Goal: Information Seeking & Learning: Check status

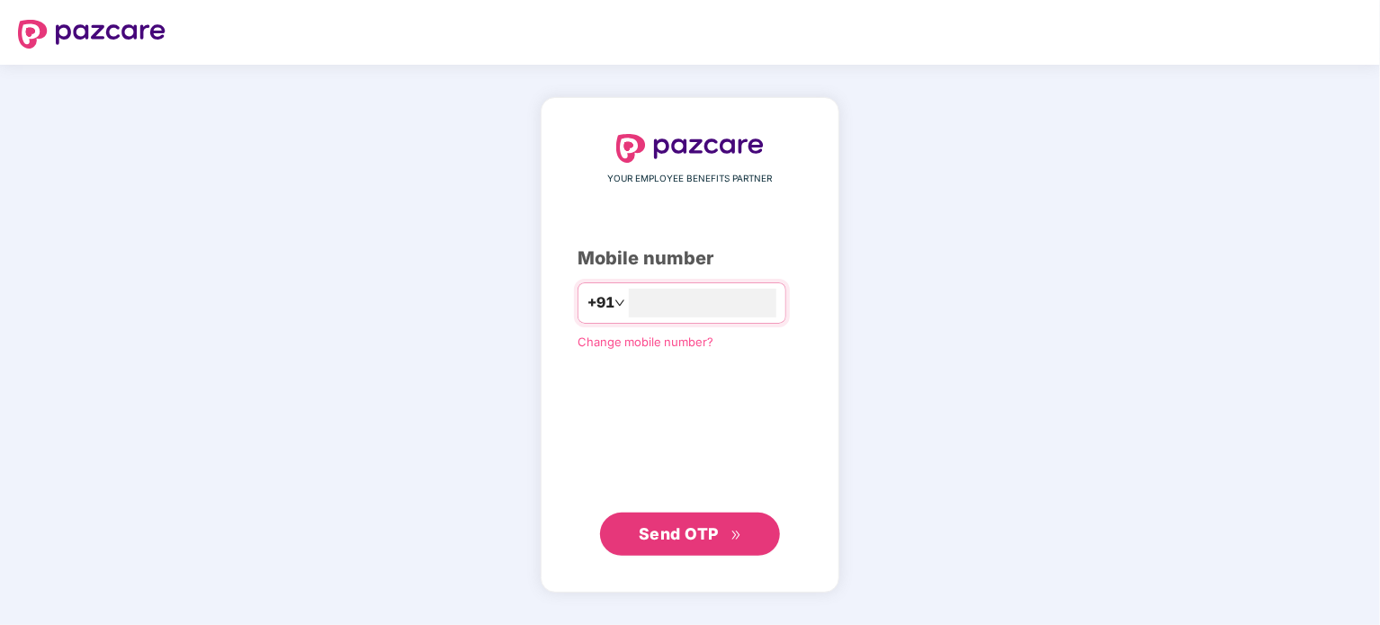
type input "**********"
click at [720, 527] on span "Send OTP" at bounding box center [690, 533] width 103 height 25
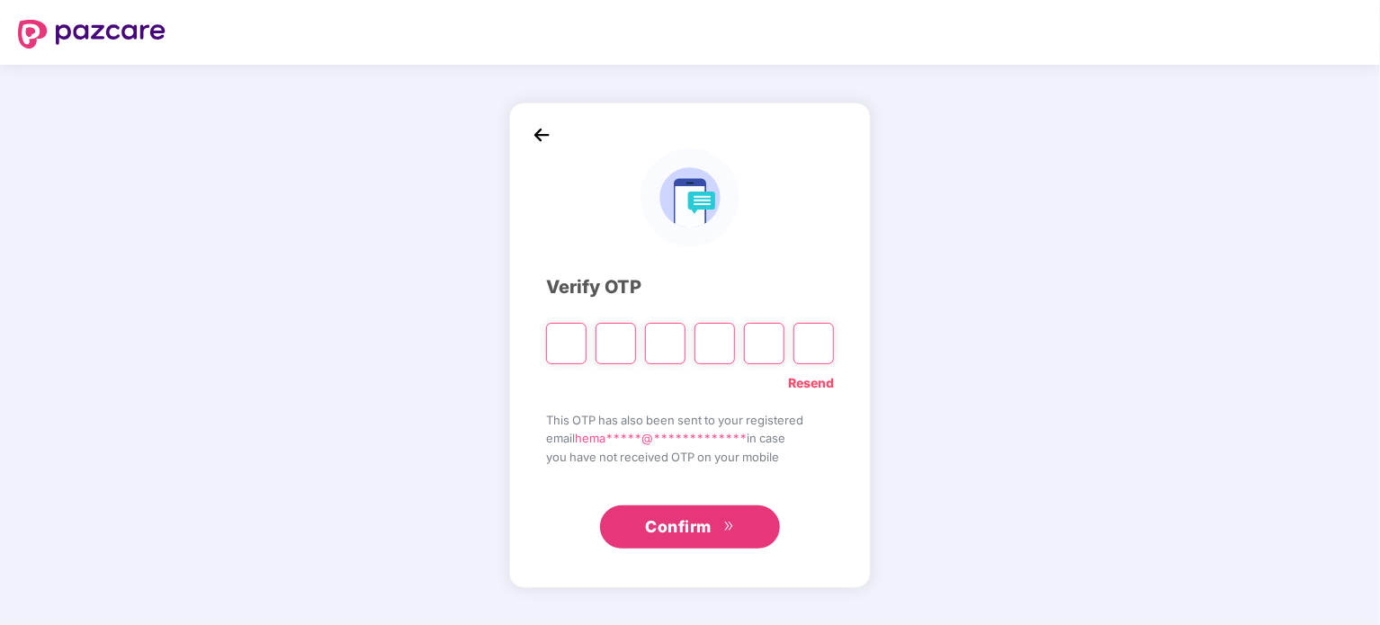
paste input "*"
type input "*"
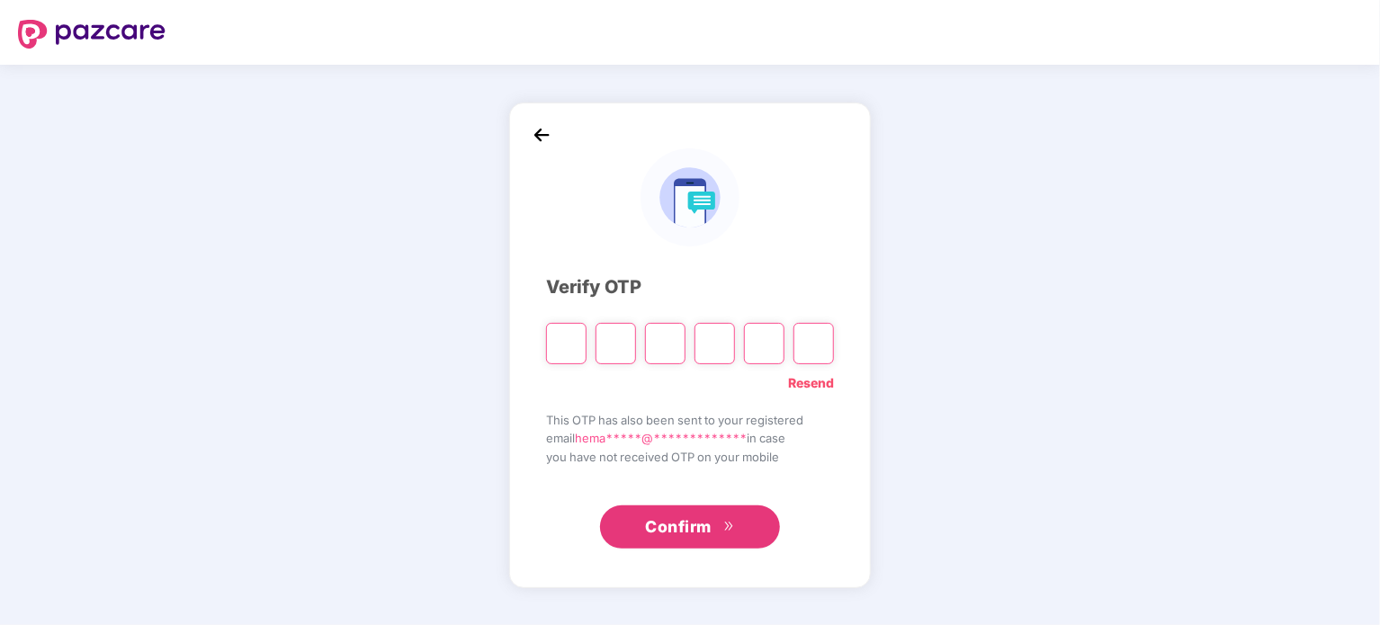
type input "*"
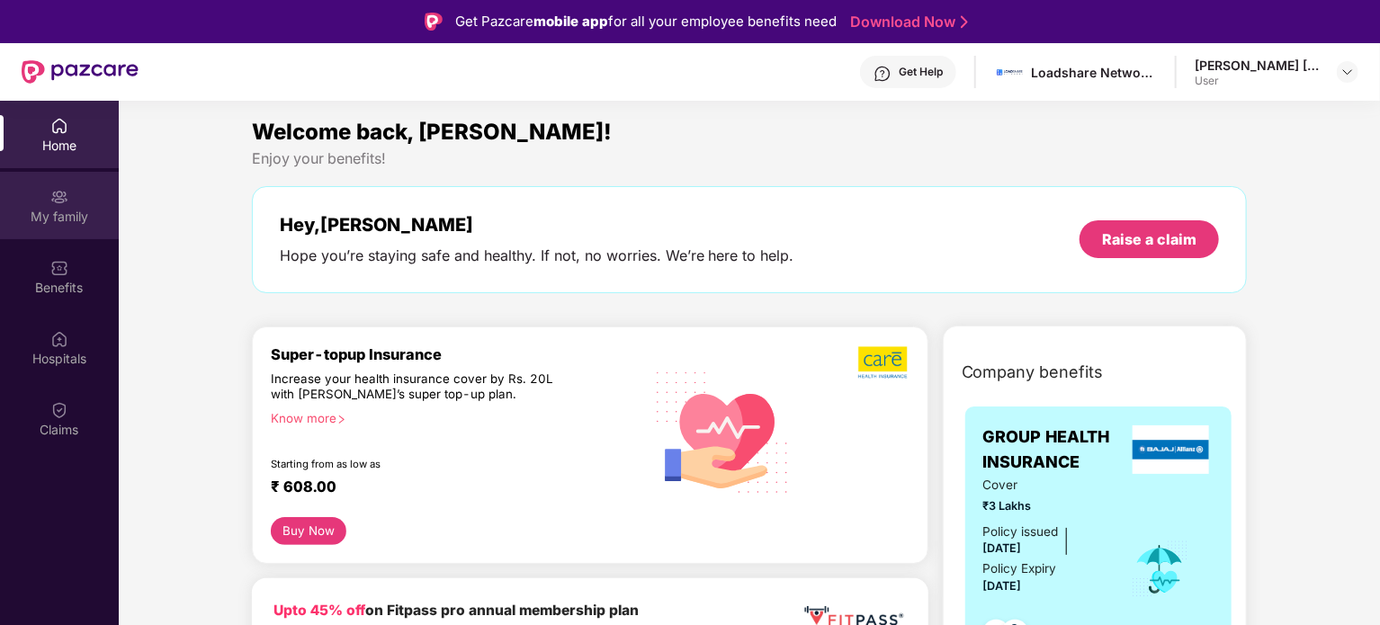
click at [68, 227] on div "My family" at bounding box center [59, 205] width 119 height 67
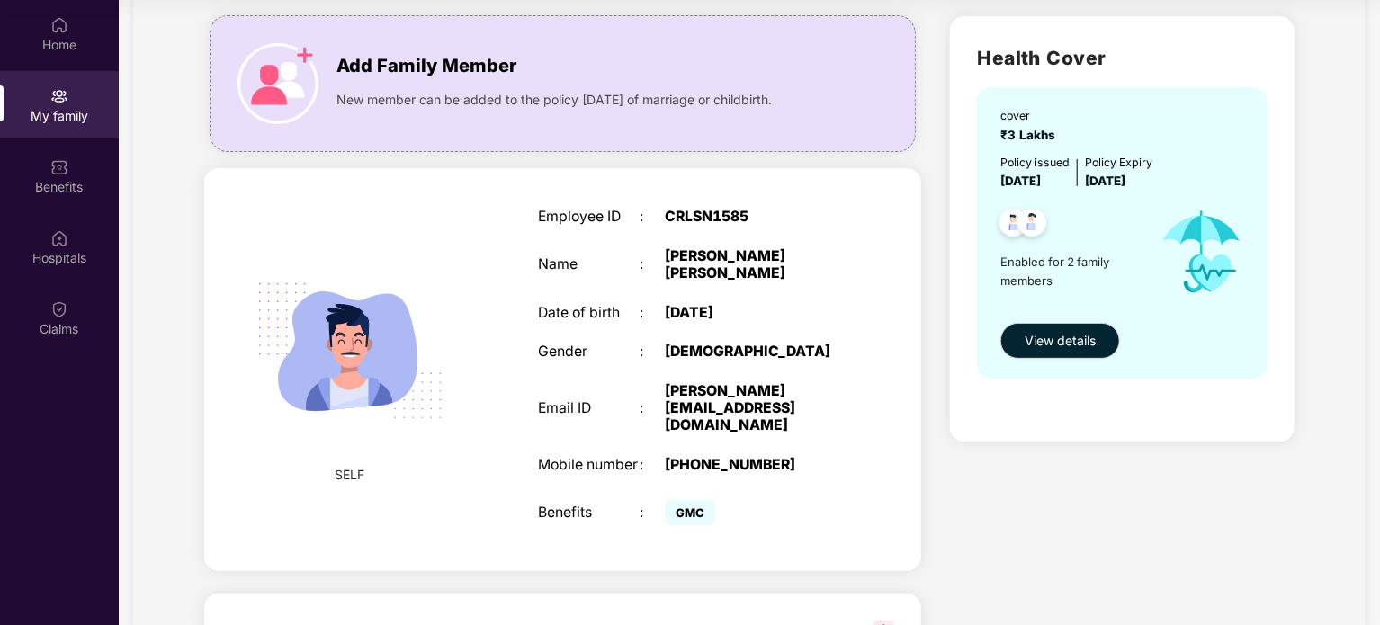
scroll to position [112, 0]
click at [1073, 318] on div "cover ₹3 Lakhs Policy issued [DATE] Policy Expiry [DATE] Enabled for 2 family m…" at bounding box center [1122, 231] width 291 height 291
click at [1073, 331] on span "View details" at bounding box center [1060, 340] width 71 height 20
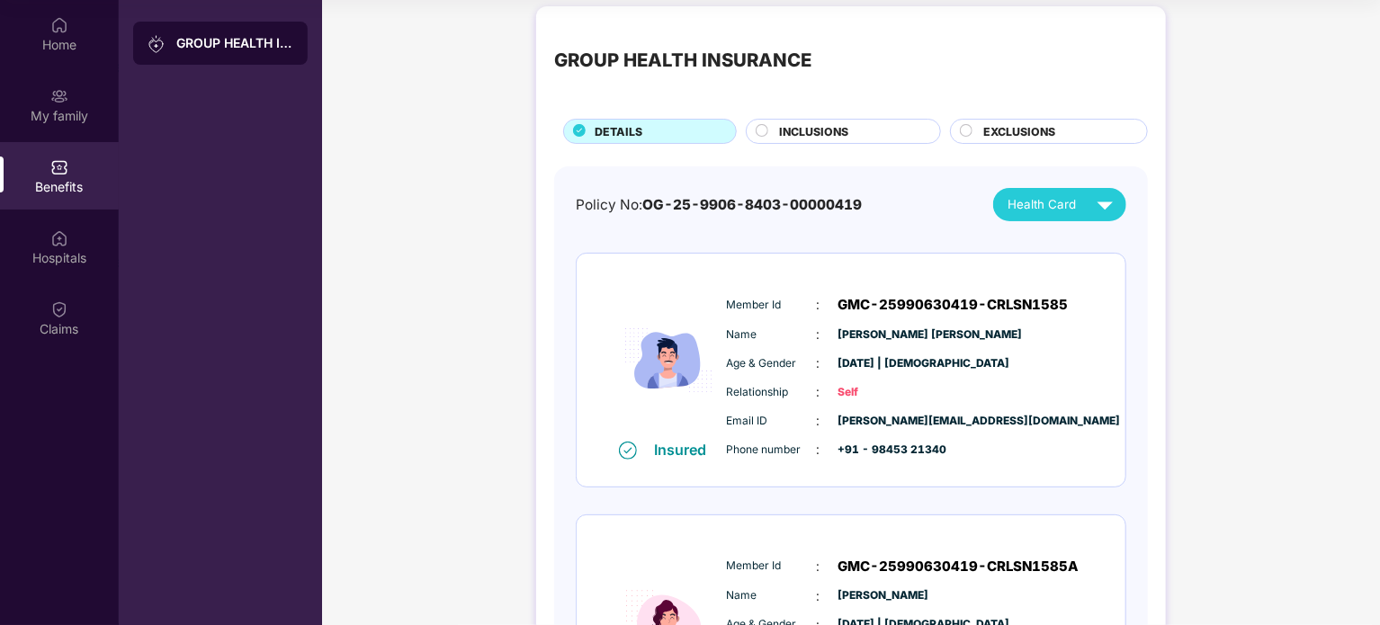
scroll to position [0, 0]
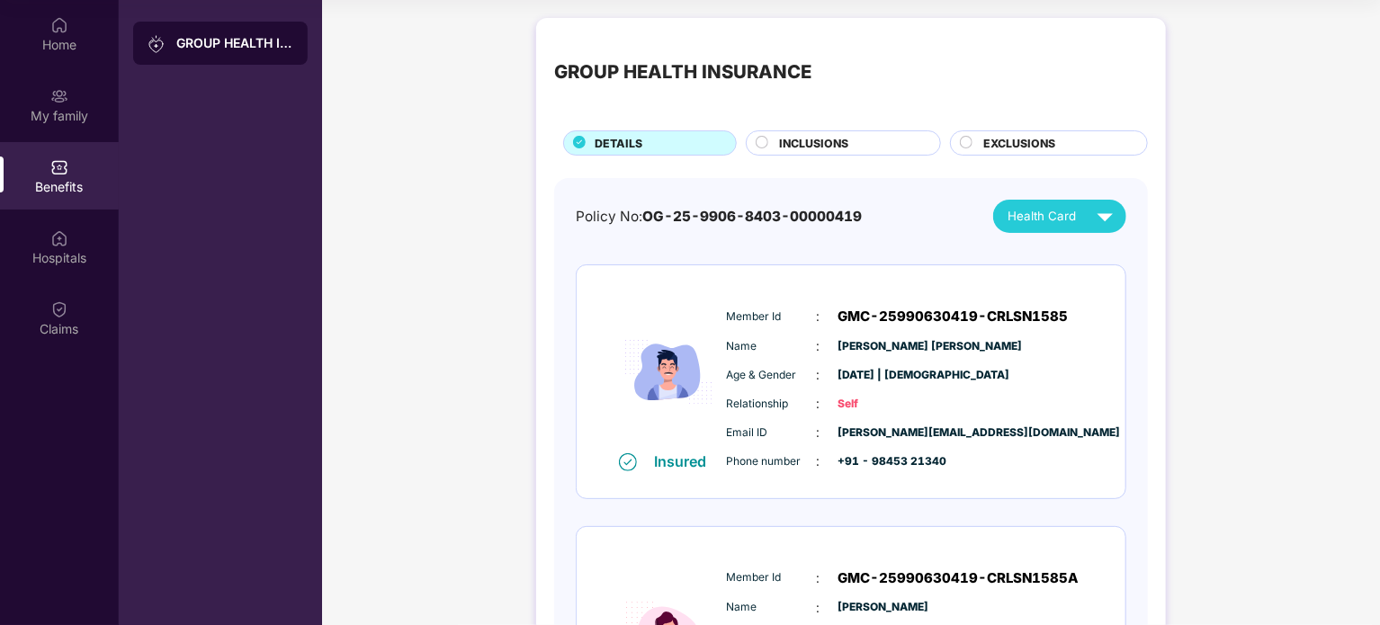
click at [771, 143] on div "INCLUSIONS" at bounding box center [850, 145] width 161 height 20
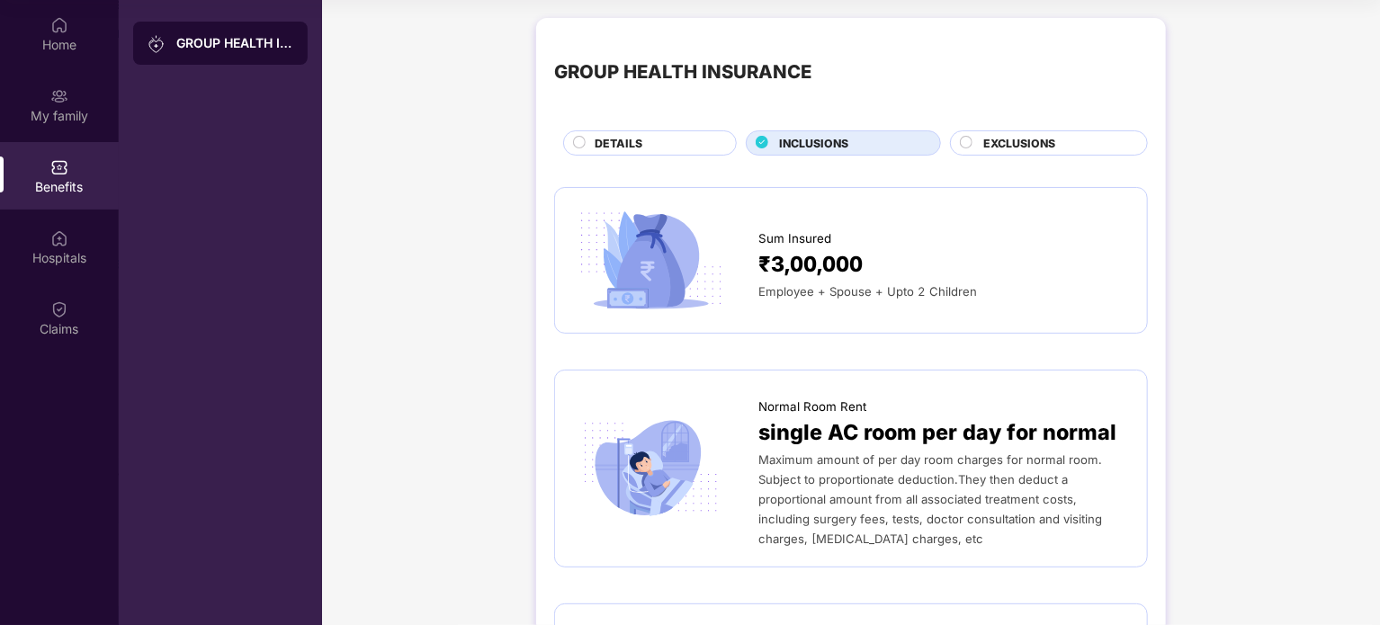
click at [964, 139] on circle at bounding box center [967, 143] width 12 height 12
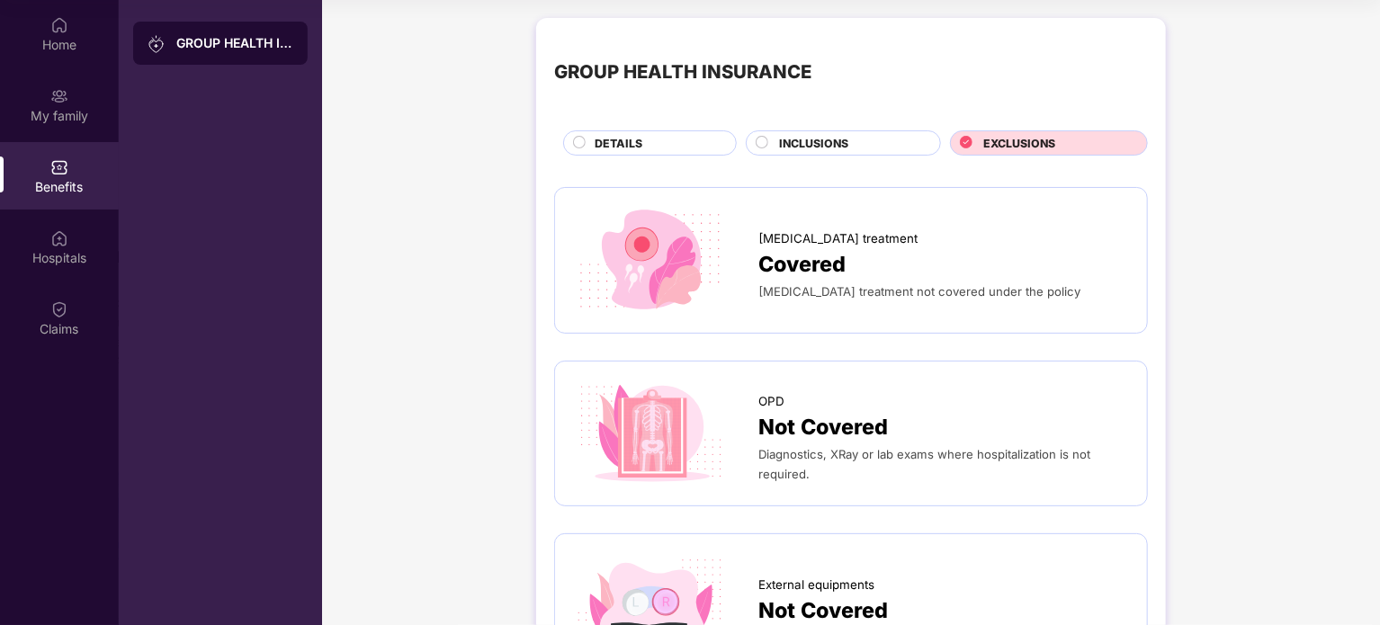
click at [767, 142] on div at bounding box center [763, 145] width 14 height 18
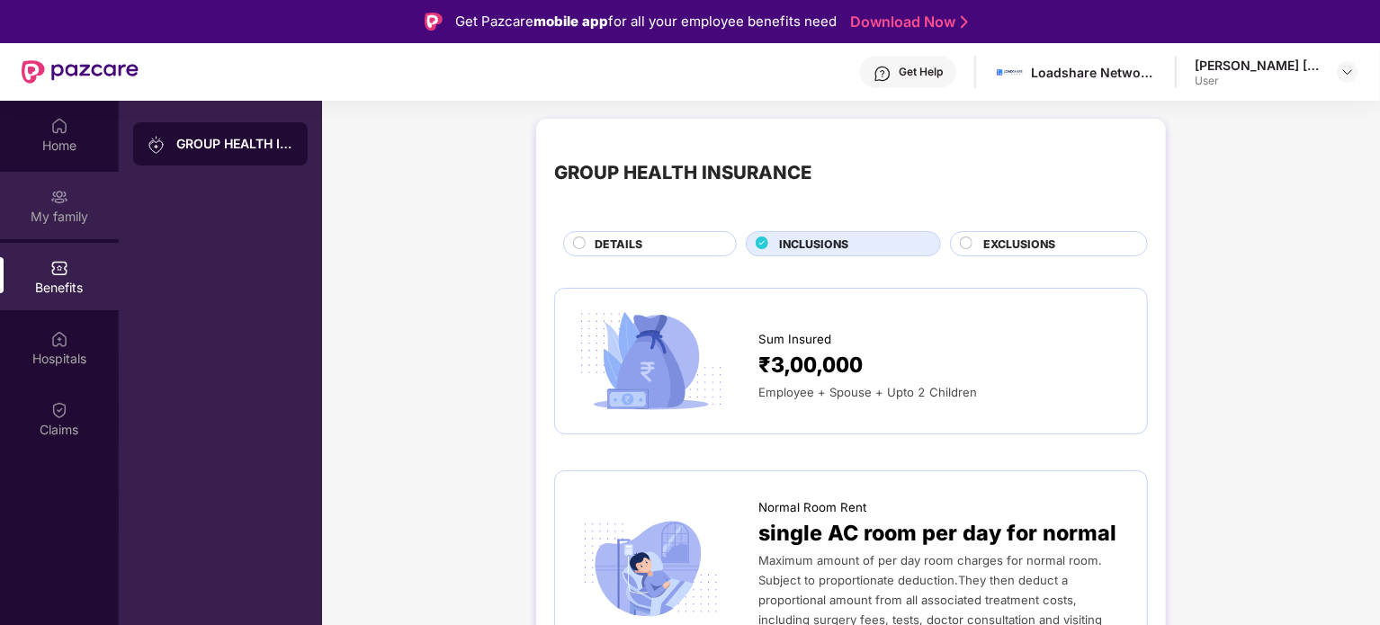
click at [68, 221] on div "My family" at bounding box center [59, 217] width 119 height 18
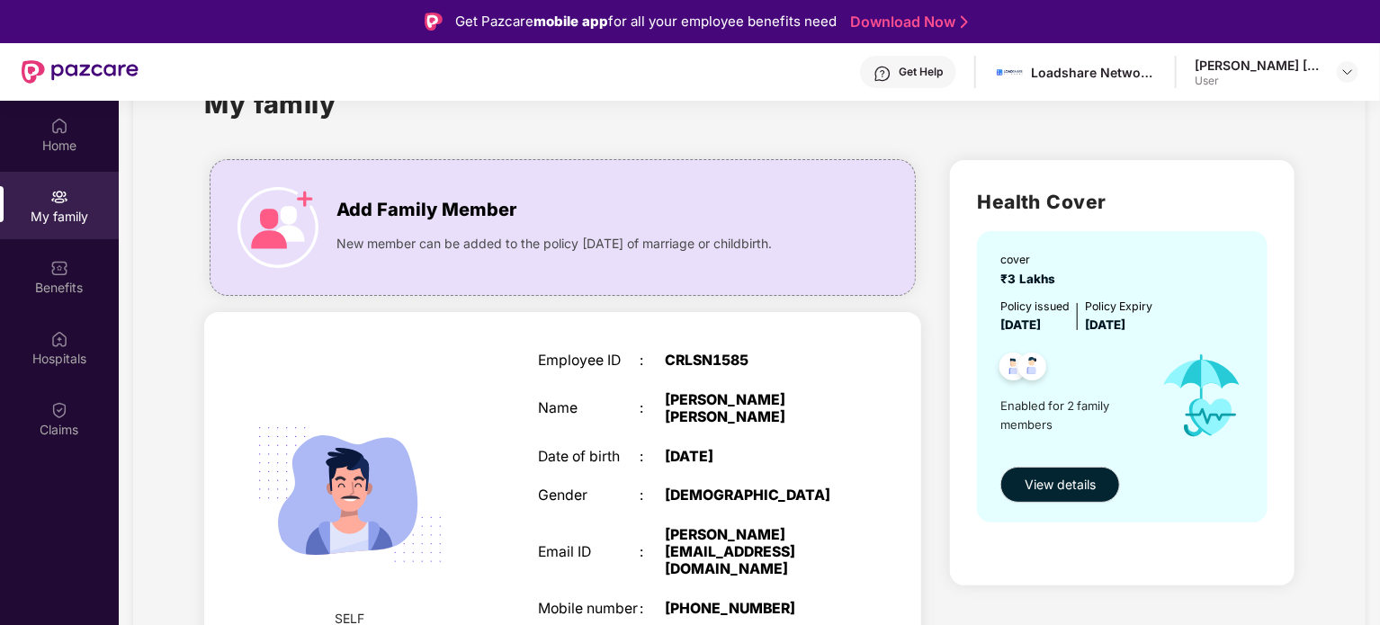
scroll to position [58, 0]
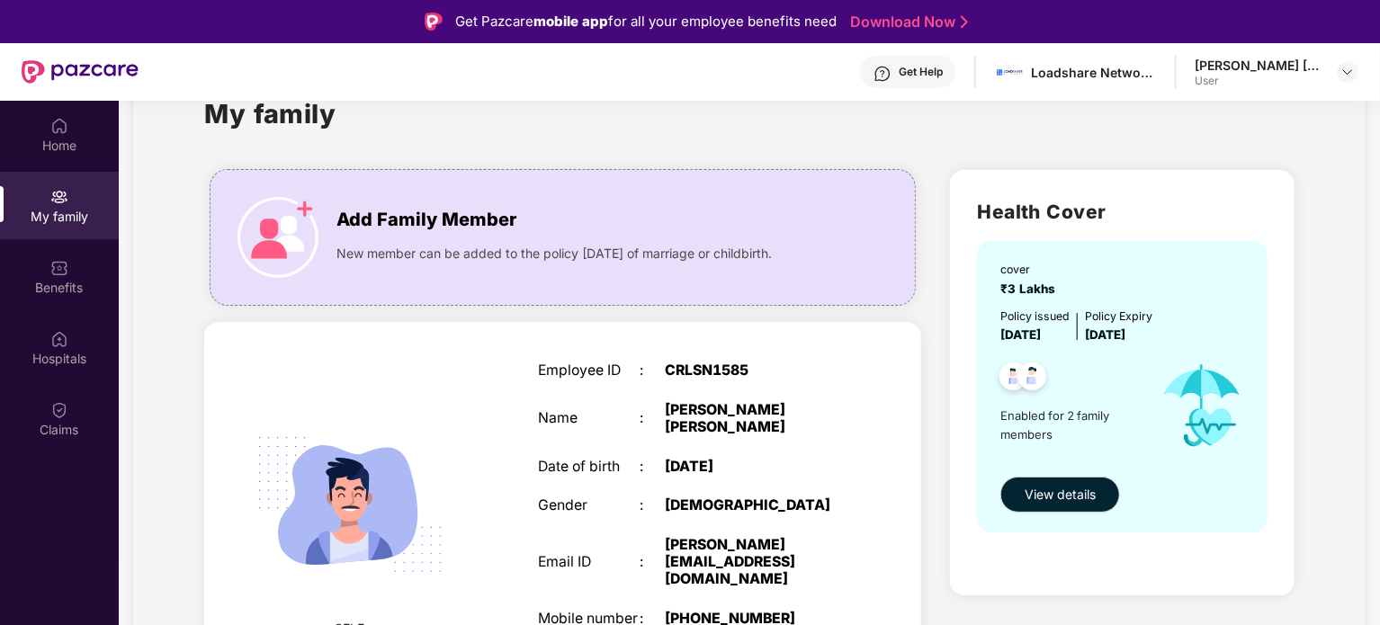
click at [428, 105] on div "My family" at bounding box center [749, 125] width 1091 height 62
click at [72, 155] on div "Home" at bounding box center [59, 134] width 119 height 67
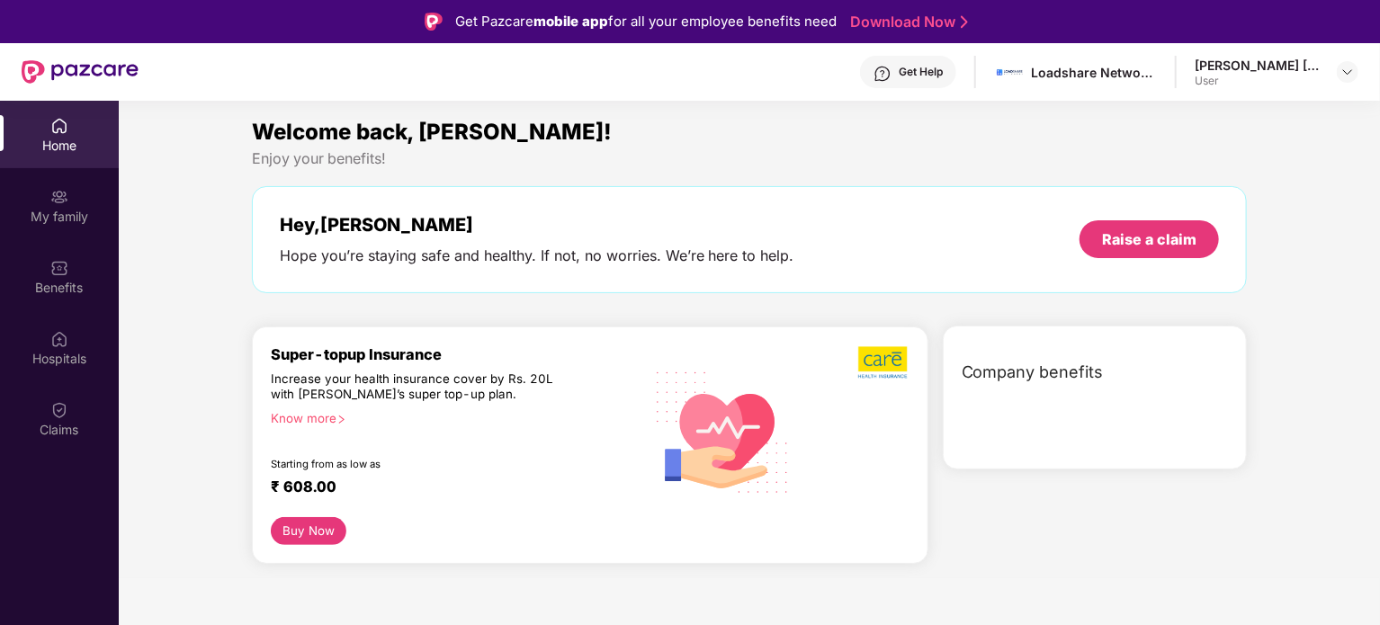
scroll to position [0, 0]
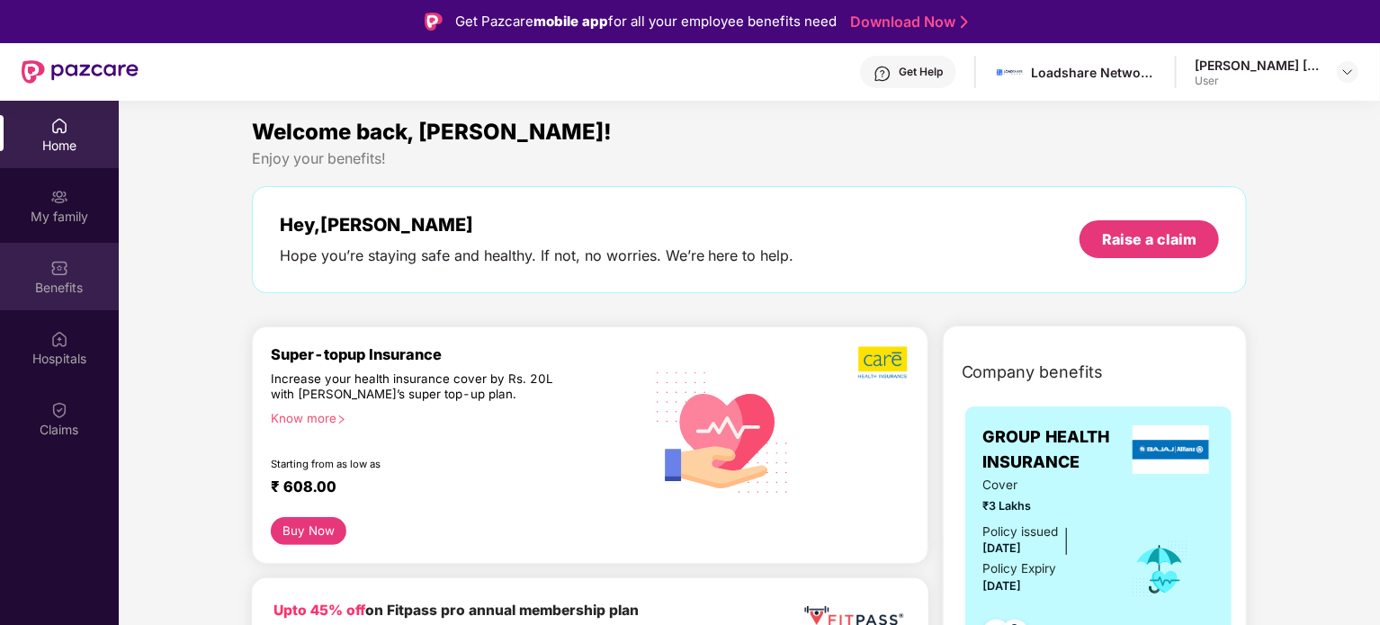
click at [79, 282] on div "Benefits" at bounding box center [59, 288] width 119 height 18
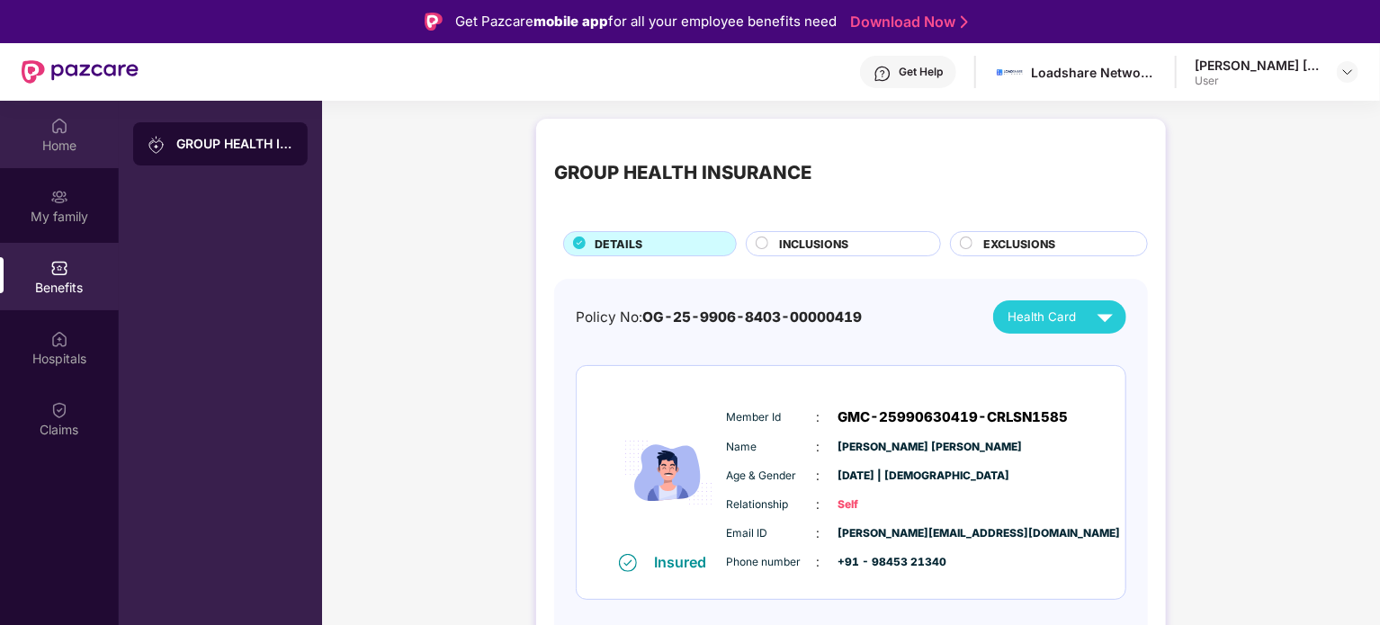
click at [68, 130] on div "Home" at bounding box center [59, 134] width 119 height 67
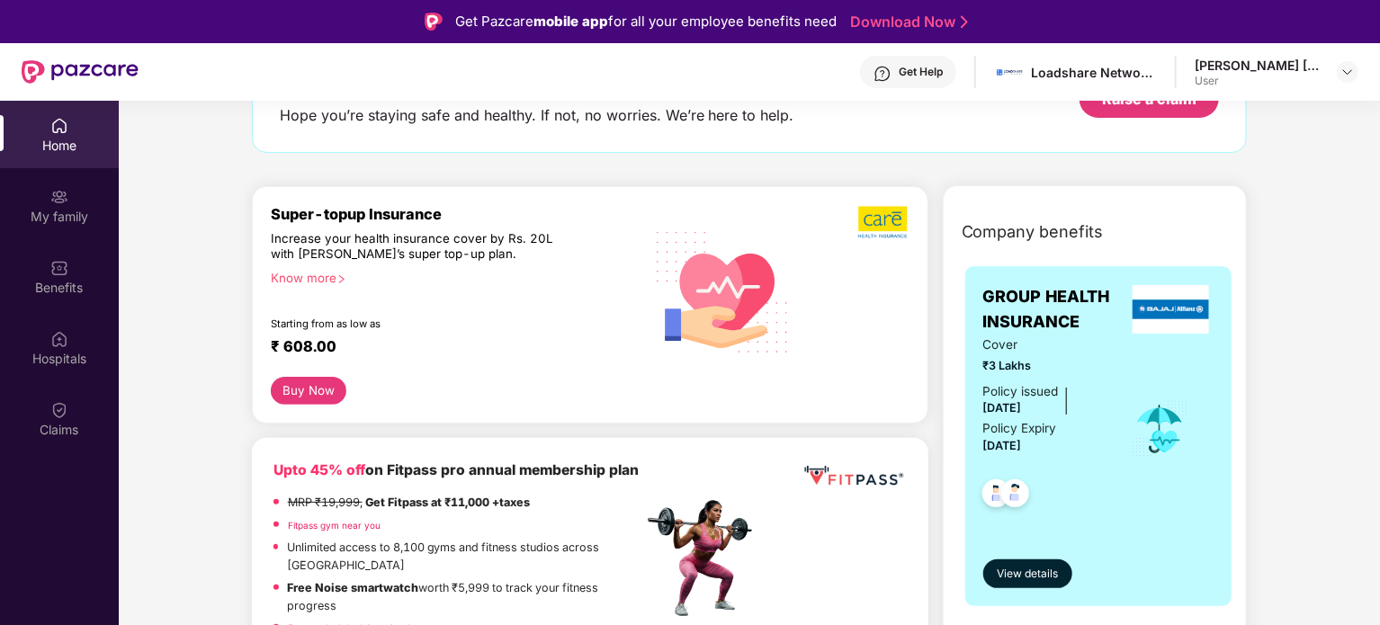
scroll to position [126, 0]
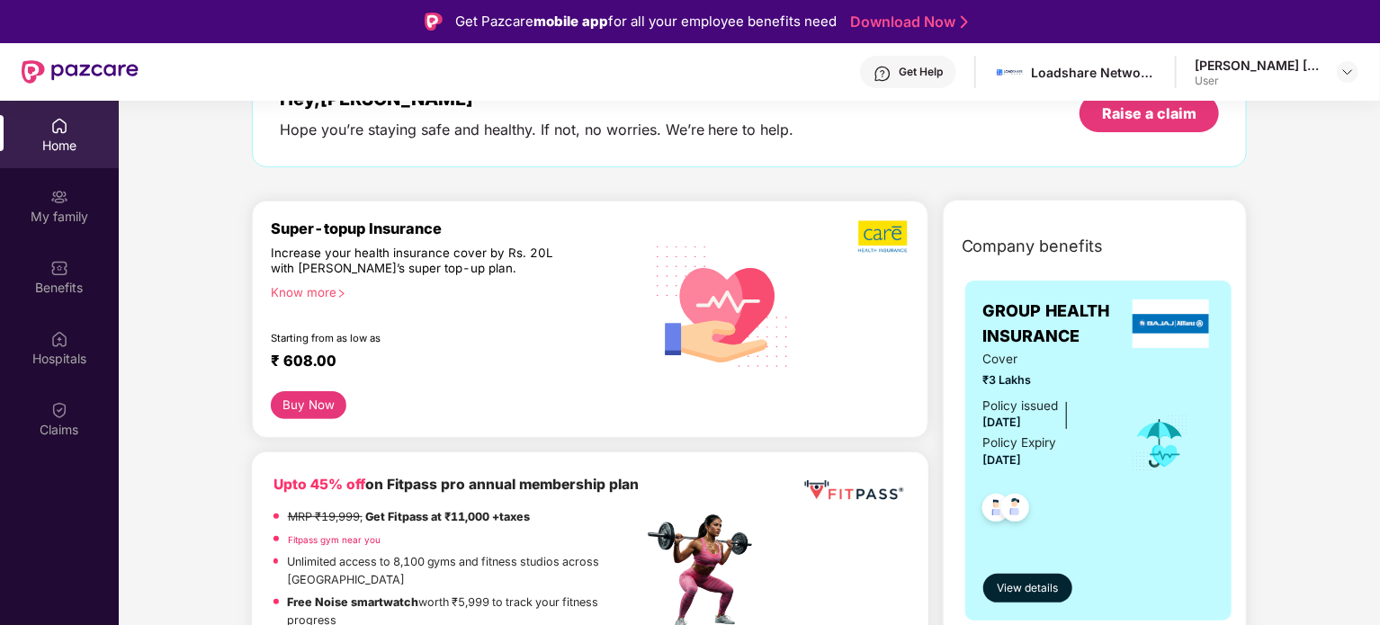
click at [331, 405] on button "Buy Now" at bounding box center [309, 405] width 76 height 28
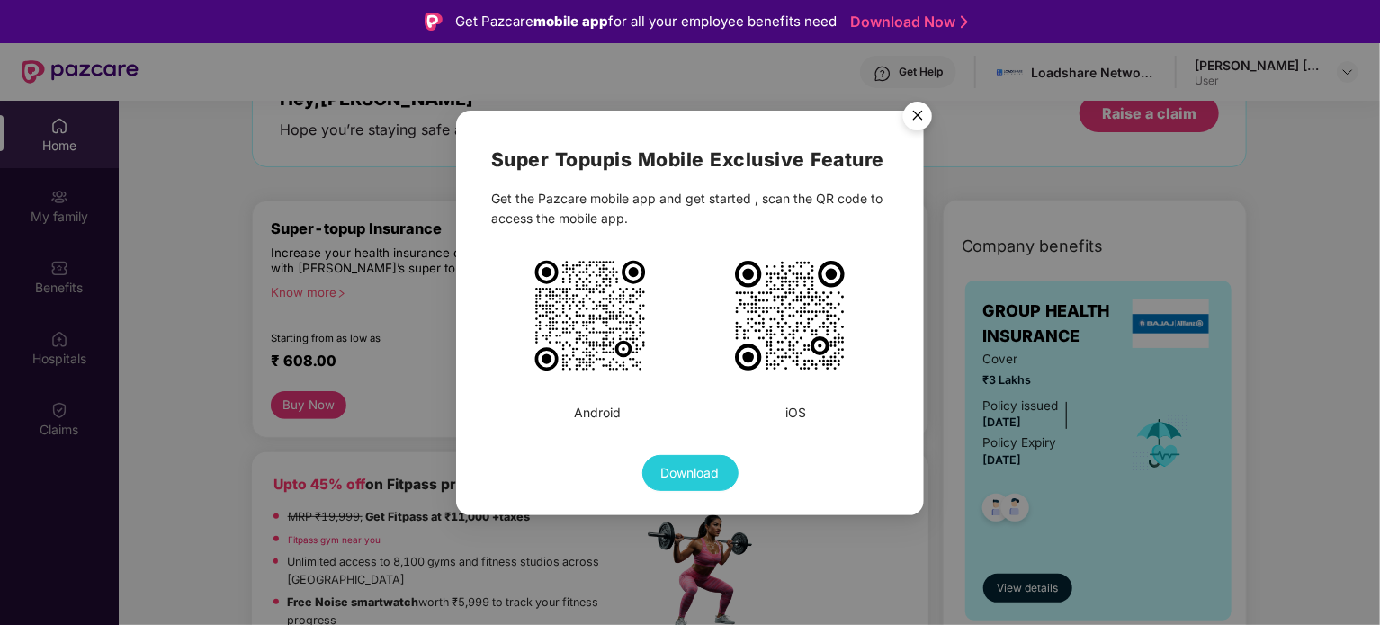
click at [923, 118] on img "Close" at bounding box center [918, 119] width 50 height 50
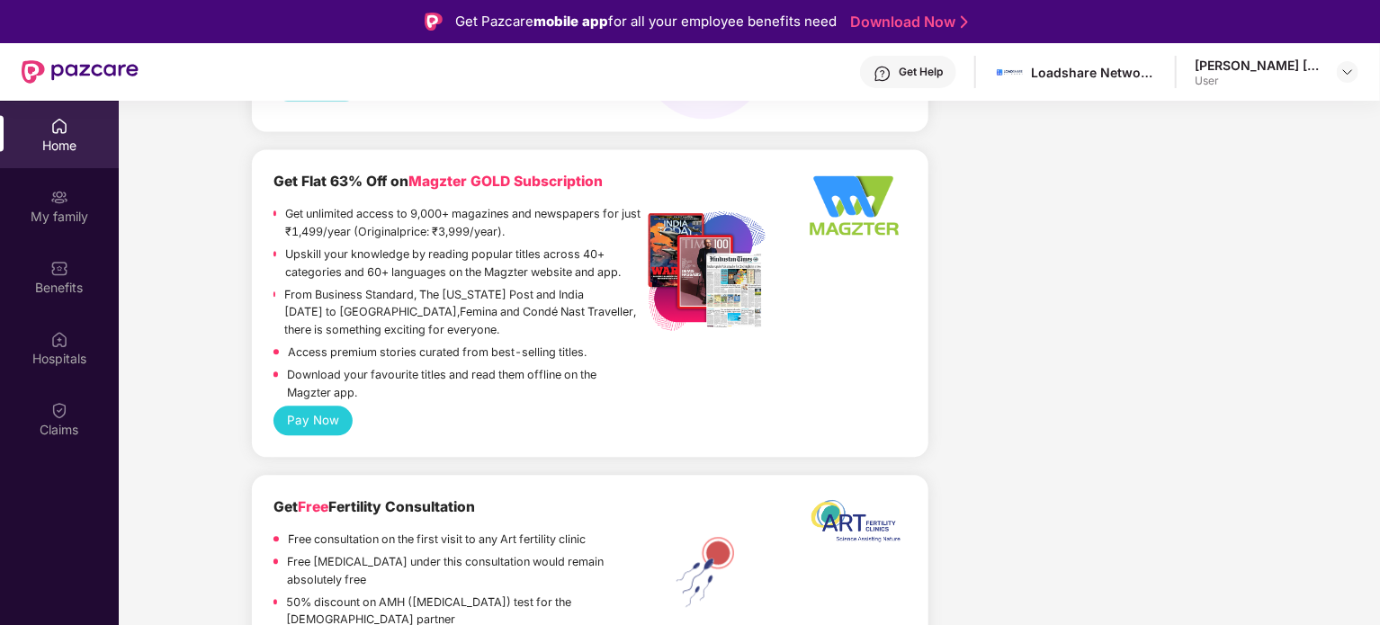
scroll to position [2122, 0]
